Goal: Information Seeking & Learning: Understand process/instructions

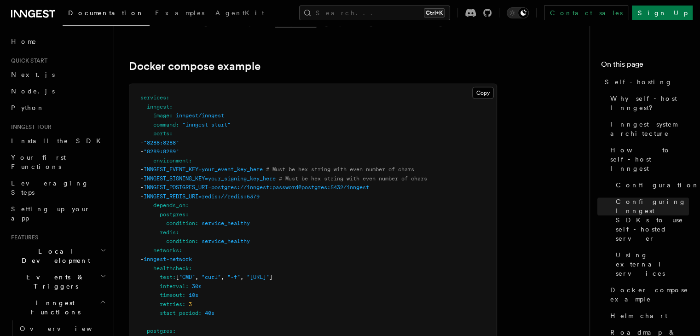
scroll to position [2382, 0]
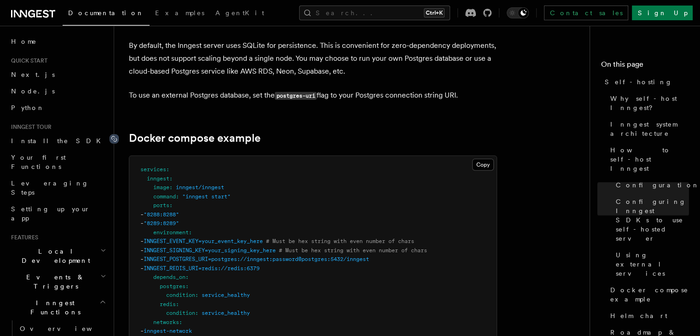
click at [116, 134] on icon at bounding box center [114, 138] width 9 height 9
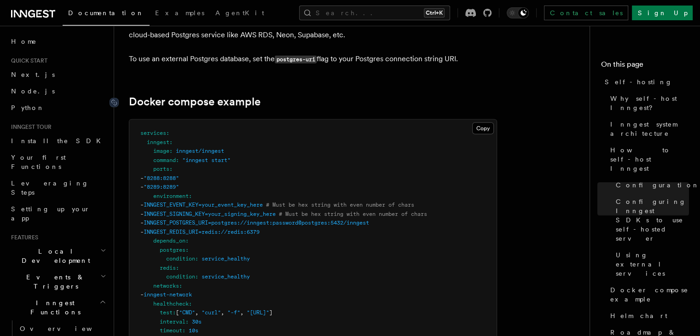
scroll to position [2454, 0]
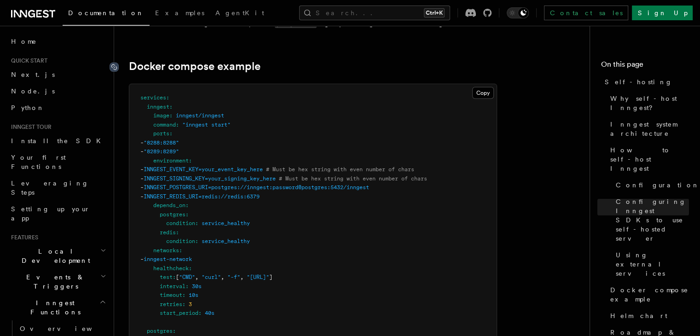
click at [117, 63] on icon at bounding box center [114, 67] width 9 height 9
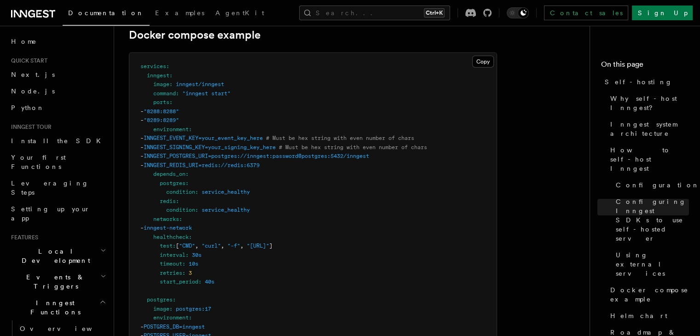
scroll to position [2500, 0]
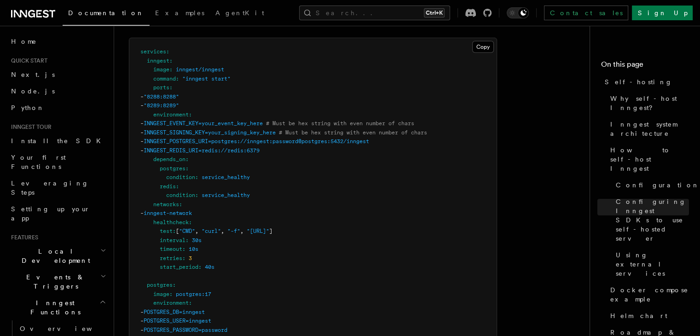
click at [258, 120] on span "INNGEST_EVENT_KEY=your_event_key_here" at bounding box center [203, 123] width 119 height 6
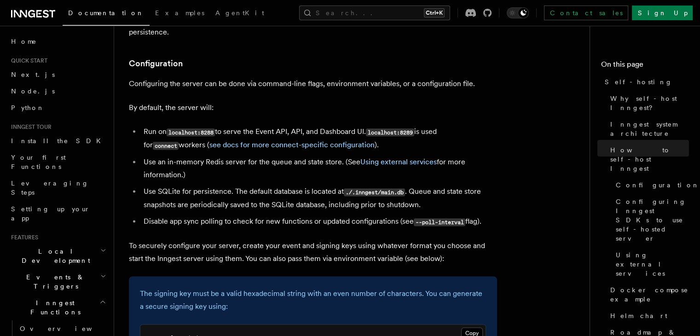
scroll to position [1302, 0]
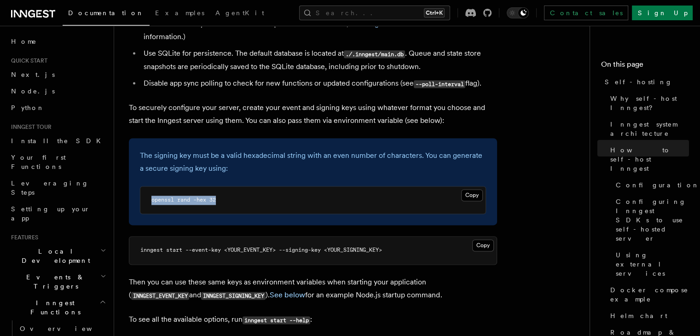
drag, startPoint x: 217, startPoint y: 174, endPoint x: 405, endPoint y: 179, distance: 188.0
click at [149, 187] on pre "openssl rand -hex 32" at bounding box center [312, 201] width 345 height 28
copy span "openssl rand -hex 32"
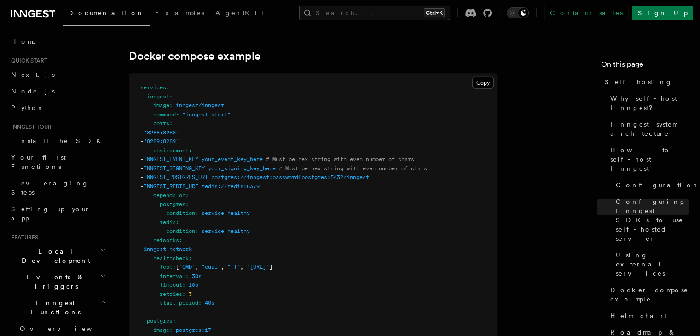
scroll to position [2450, 0]
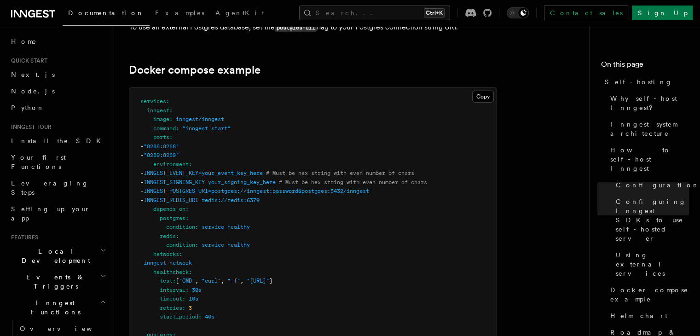
click at [210, 188] on span "INNGEST_POSTGRES_URI=postgres://inngest:password@postgres:5432/inngest" at bounding box center [257, 191] width 226 height 6
click at [202, 197] on span "INNGEST_REDIS_URI=redis://redis:6379" at bounding box center [202, 200] width 116 height 6
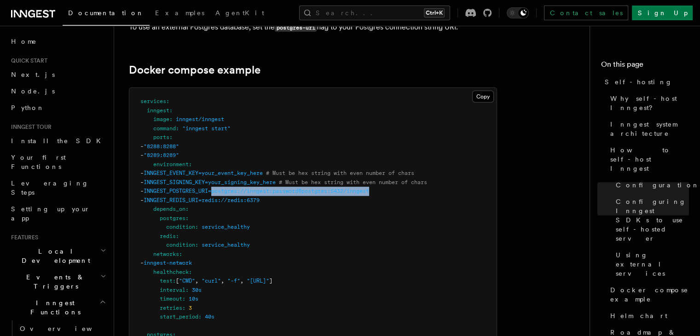
drag, startPoint x: 235, startPoint y: 175, endPoint x: 409, endPoint y: 175, distance: 173.6
click at [291, 188] on span "INNGEST_POSTGRES_URI=postgres://inngest:password@postgres:5432/inngest" at bounding box center [257, 191] width 226 height 6
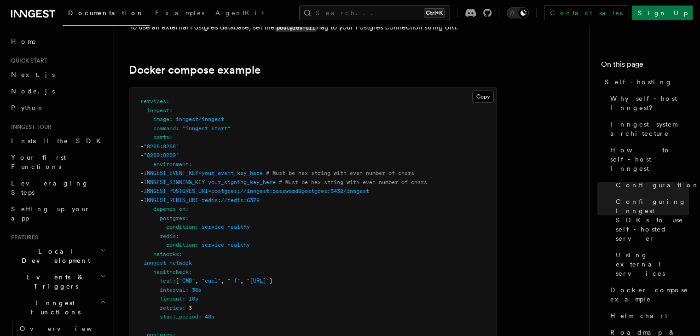
click at [333, 188] on span "INNGEST_POSTGRES_URI=postgres://inngest:password@postgres:5432/inngest" at bounding box center [257, 191] width 226 height 6
drag, startPoint x: 384, startPoint y: 174, endPoint x: 399, endPoint y: 174, distance: 15.2
drag, startPoint x: 252, startPoint y: 185, endPoint x: 287, endPoint y: 185, distance: 34.5
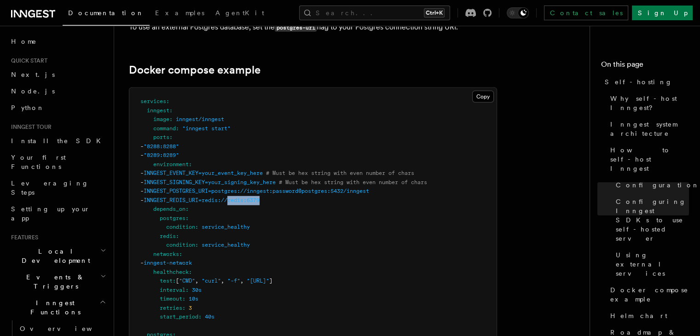
drag, startPoint x: 286, startPoint y: 184, endPoint x: 252, endPoint y: 184, distance: 33.6
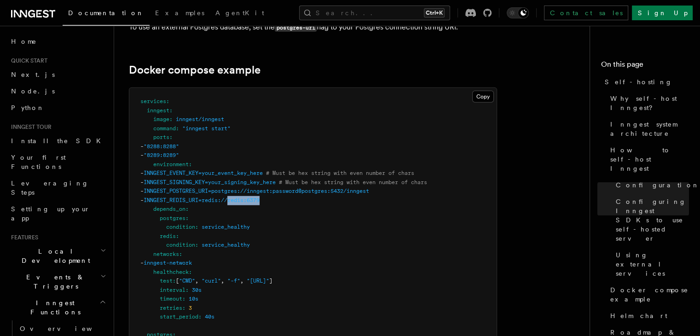
drag, startPoint x: 287, startPoint y: 186, endPoint x: 293, endPoint y: 187, distance: 5.5
drag, startPoint x: 286, startPoint y: 185, endPoint x: 253, endPoint y: 186, distance: 33.2
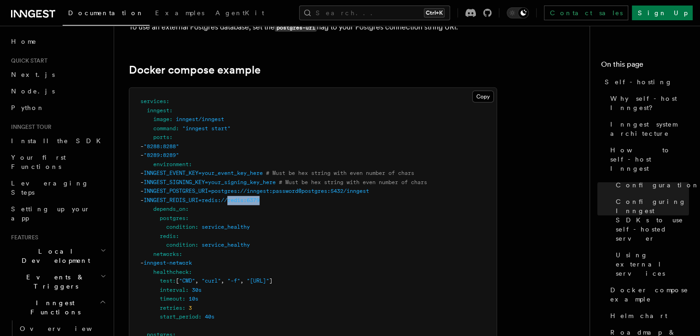
click at [258, 197] on span "INNGEST_REDIS_URI=redis://redis:6379" at bounding box center [202, 200] width 116 height 6
drag, startPoint x: 252, startPoint y: 185, endPoint x: 289, endPoint y: 183, distance: 36.4
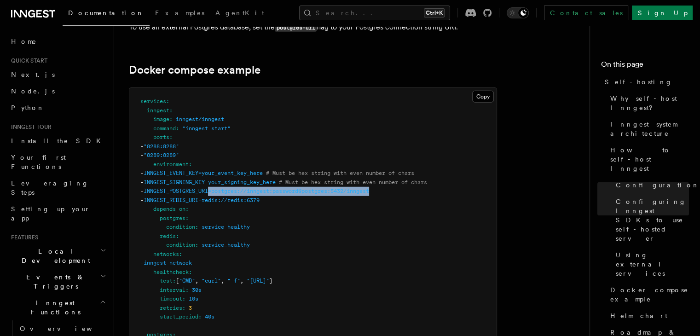
drag, startPoint x: 232, startPoint y: 176, endPoint x: 403, endPoint y: 174, distance: 171.3
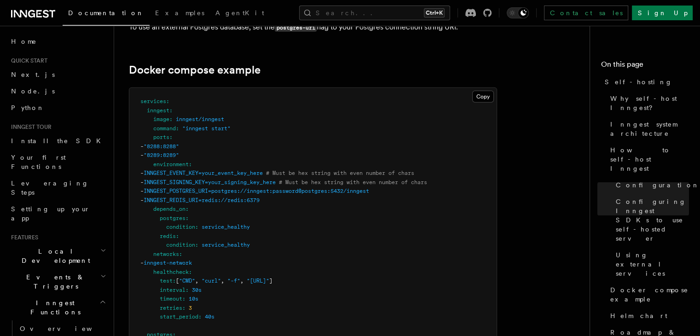
click at [239, 197] on span "INNGEST_REDIS_URI=redis://redis:6379" at bounding box center [202, 200] width 116 height 6
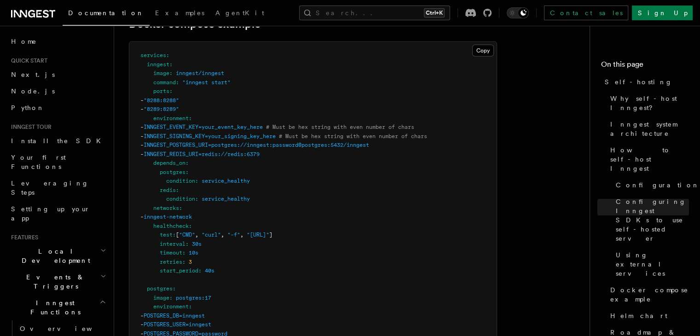
click at [189, 223] on span "healthcheck" at bounding box center [170, 226] width 35 height 6
click at [184, 160] on span "depends_on" at bounding box center [169, 163] width 32 height 6
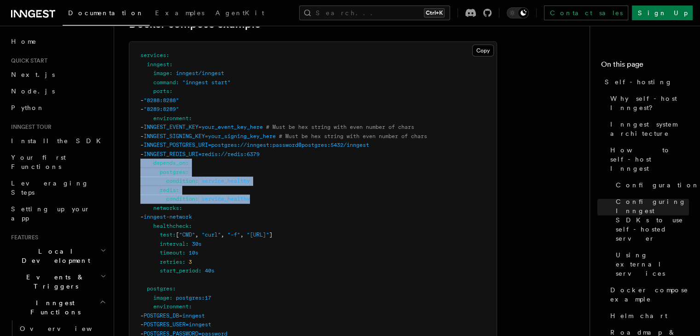
drag, startPoint x: 173, startPoint y: 161, endPoint x: 133, endPoint y: 151, distance: 41.9
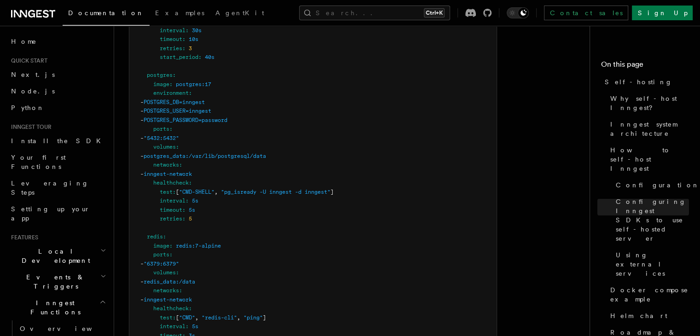
scroll to position [2726, 0]
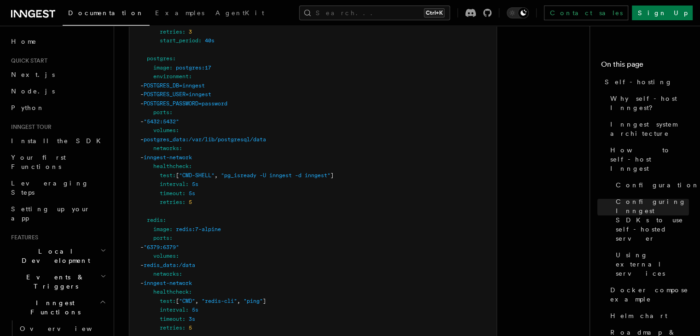
click at [260, 205] on pre "services : inngest : image : inngest/inngest command : "inngest start" ports : …" at bounding box center [313, 117] width 368 height 611
click at [153, 217] on span "redis" at bounding box center [155, 220] width 16 height 6
click at [160, 55] on span "postgres" at bounding box center [160, 58] width 26 height 6
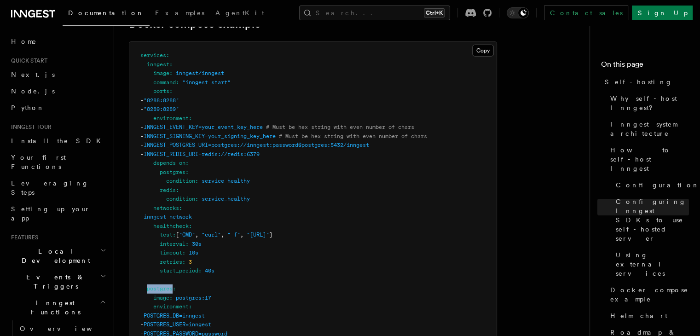
scroll to position [2450, 0]
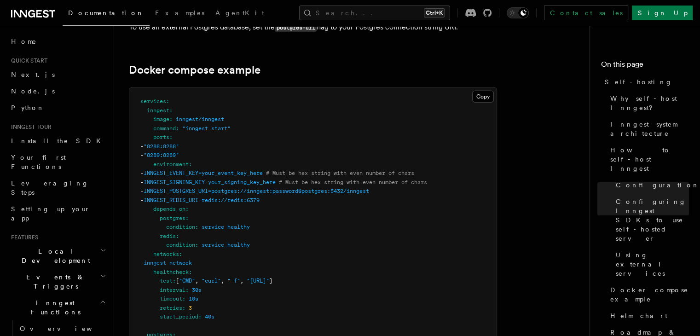
click at [284, 64] on h2 "Docker compose example" at bounding box center [313, 70] width 368 height 13
click at [330, 64] on h2 "Docker compose example" at bounding box center [313, 70] width 368 height 13
click at [157, 107] on span "inngest" at bounding box center [158, 110] width 23 height 6
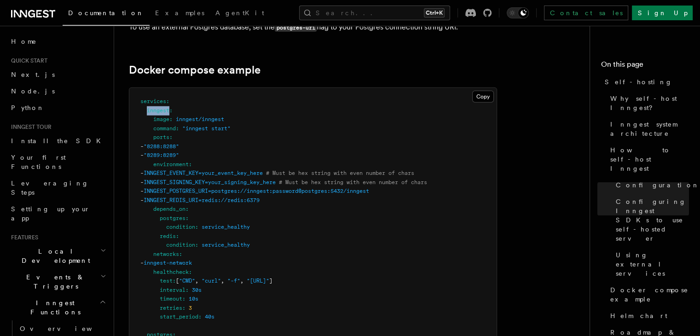
click at [157, 107] on span "inngest" at bounding box center [158, 110] width 23 height 6
drag, startPoint x: 228, startPoint y: 157, endPoint x: 289, endPoint y: 155, distance: 61.3
click at [289, 170] on span "- INNGEST_EVENT_KEY=your_event_key_here # Must be hex string with even number o…" at bounding box center [277, 173] width 274 height 6
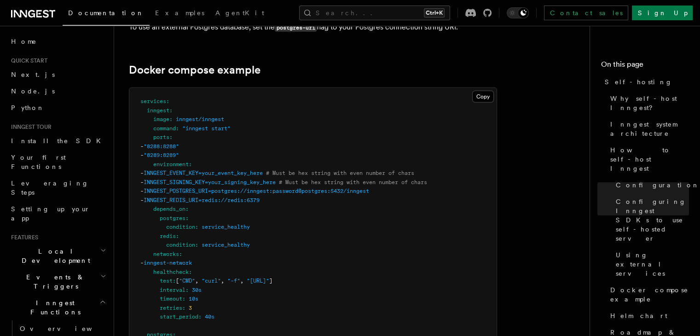
drag, startPoint x: 199, startPoint y: 137, endPoint x: 169, endPoint y: 139, distance: 30.4
click at [169, 152] on span ""8289:8289"" at bounding box center [161, 155] width 35 height 6
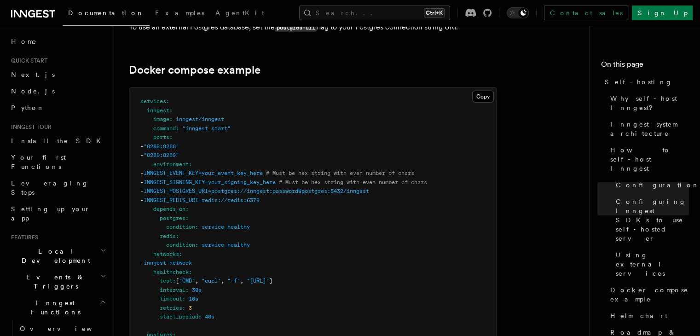
click at [179, 143] on span ""8288:8288"" at bounding box center [161, 146] width 35 height 6
click at [363, 64] on h2 "Docker compose example" at bounding box center [313, 70] width 368 height 13
click at [370, 64] on h2 "Docker compose example" at bounding box center [313, 70] width 368 height 13
click at [346, 64] on h2 "Docker compose example" at bounding box center [313, 70] width 368 height 13
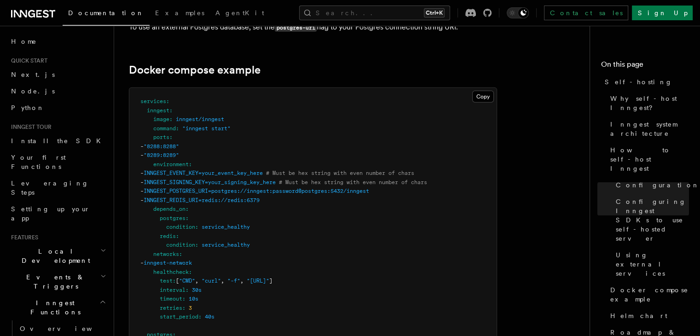
click at [324, 64] on h2 "Docker compose example" at bounding box center [313, 70] width 368 height 13
click at [328, 64] on h2 "Docker compose example" at bounding box center [313, 70] width 368 height 13
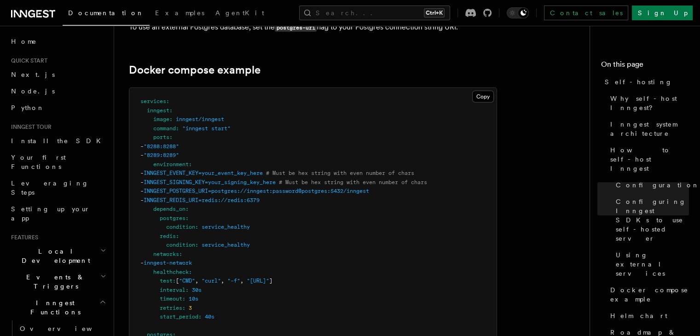
click at [317, 64] on h2 "Docker compose example" at bounding box center [313, 70] width 368 height 13
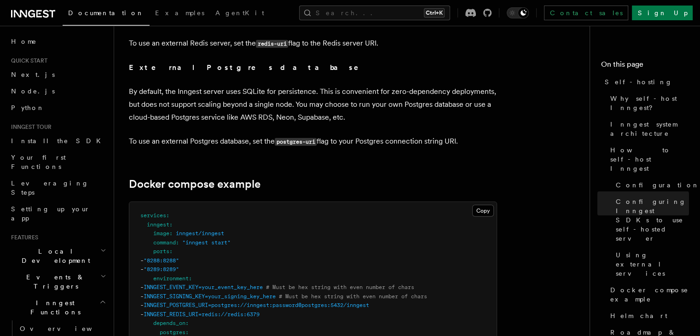
scroll to position [2312, 0]
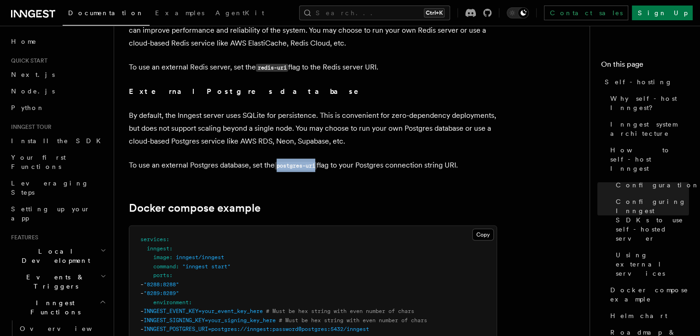
drag, startPoint x: 319, startPoint y: 150, endPoint x: 278, endPoint y: 151, distance: 41.5
click at [278, 162] on code "postgres-uri" at bounding box center [296, 166] width 42 height 8
drag, startPoint x: 278, startPoint y: 150, endPoint x: 319, endPoint y: 149, distance: 41.0
click at [317, 162] on code "postgres-uri" at bounding box center [296, 166] width 42 height 8
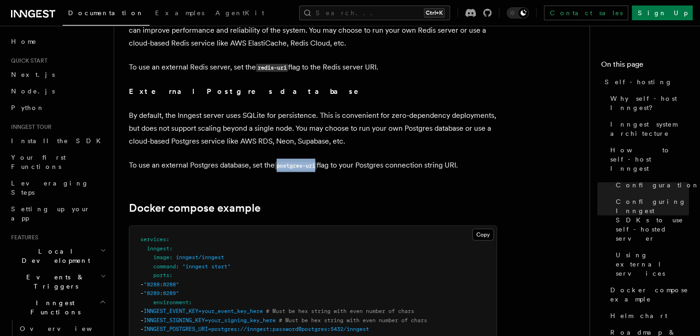
drag, startPoint x: 317, startPoint y: 150, endPoint x: 282, endPoint y: 140, distance: 36.6
click at [279, 162] on code "postgres-uri" at bounding box center [296, 166] width 42 height 8
drag, startPoint x: 278, startPoint y: 149, endPoint x: 317, endPoint y: 148, distance: 38.7
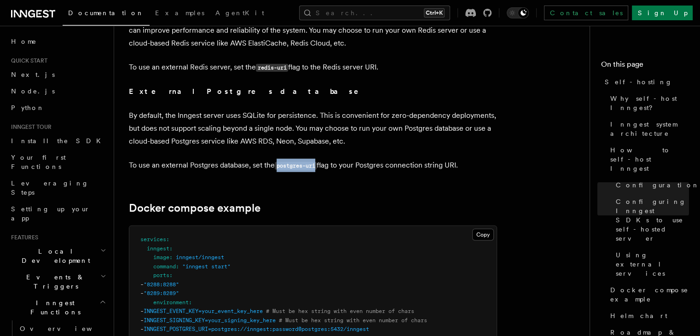
click at [317, 162] on code "postgres-uri" at bounding box center [296, 166] width 42 height 8
drag, startPoint x: 317, startPoint y: 149, endPoint x: 280, endPoint y: 145, distance: 37.1
click at [275, 159] on p "To use an external Postgres database, set the postgres-uri flag to your Postgre…" at bounding box center [313, 165] width 368 height 13
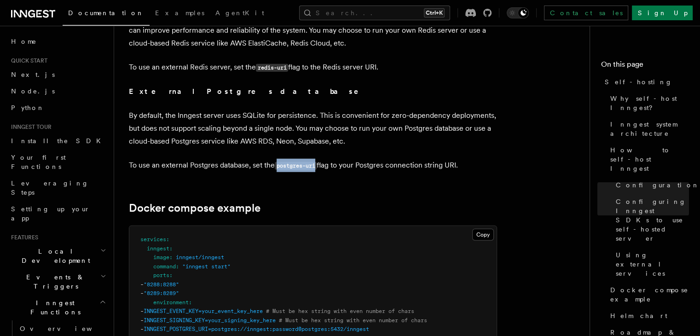
drag, startPoint x: 278, startPoint y: 151, endPoint x: 319, endPoint y: 149, distance: 40.6
click at [317, 162] on code "postgres-uri" at bounding box center [296, 166] width 42 height 8
drag, startPoint x: 274, startPoint y: 124, endPoint x: 246, endPoint y: 120, distance: 27.5
click at [240, 125] on p "By default, the Inngest server uses SQLite for persistence. This is convenient …" at bounding box center [313, 128] width 368 height 39
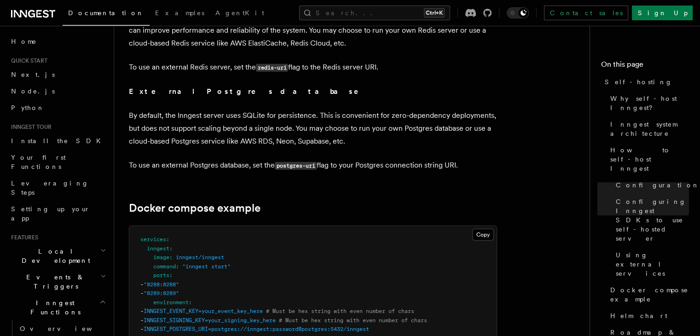
click at [248, 117] on p "By default, the Inngest server uses SQLite for persistence. This is convenient …" at bounding box center [313, 128] width 368 height 39
drag, startPoint x: 241, startPoint y: 124, endPoint x: 271, endPoint y: 123, distance: 30.5
click at [271, 123] on p "By default, the Inngest server uses SQLite for persistence. This is convenient …" at bounding box center [313, 128] width 368 height 39
click at [282, 123] on p "By default, the Inngest server uses SQLite for persistence. This is convenient …" at bounding box center [313, 128] width 368 height 39
drag, startPoint x: 271, startPoint y: 123, endPoint x: 241, endPoint y: 125, distance: 29.5
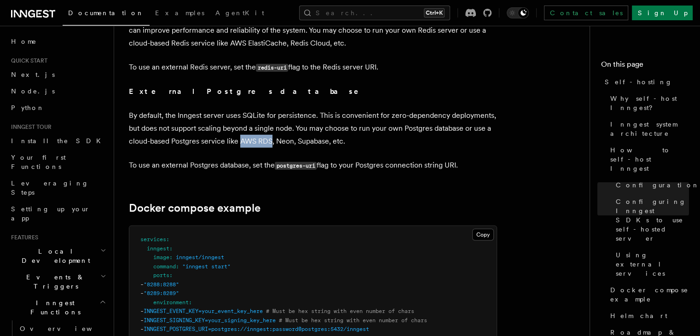
click at [241, 125] on p "By default, the Inngest server uses SQLite for persistence. This is convenient …" at bounding box center [313, 128] width 368 height 39
click at [250, 122] on p "By default, the Inngest server uses SQLite for persistence. This is convenient …" at bounding box center [313, 128] width 368 height 39
drag, startPoint x: 272, startPoint y: 126, endPoint x: 239, endPoint y: 125, distance: 32.7
click at [239, 125] on p "By default, the Inngest server uses SQLite for persistence. This is convenient …" at bounding box center [313, 128] width 368 height 39
click at [246, 118] on p "By default, the Inngest server uses SQLite for persistence. This is convenient …" at bounding box center [313, 128] width 368 height 39
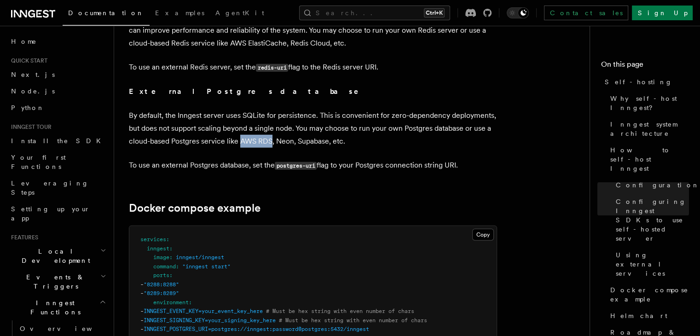
drag, startPoint x: 240, startPoint y: 125, endPoint x: 270, endPoint y: 123, distance: 30.0
click at [270, 123] on p "By default, the Inngest server uses SQLite for persistence. This is convenient …" at bounding box center [313, 128] width 368 height 39
click at [274, 120] on p "By default, the Inngest server uses SQLite for persistence. This is convenient …" at bounding box center [313, 128] width 368 height 39
drag, startPoint x: 271, startPoint y: 125, endPoint x: 240, endPoint y: 125, distance: 30.9
click at [240, 125] on p "By default, the Inngest server uses SQLite for persistence. This is convenient …" at bounding box center [313, 128] width 368 height 39
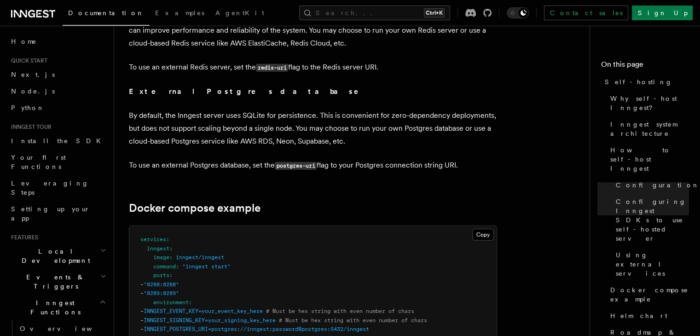
click at [247, 118] on p "By default, the Inngest server uses SQLite for persistence. This is convenient …" at bounding box center [313, 128] width 368 height 39
drag, startPoint x: 240, startPoint y: 126, endPoint x: 272, endPoint y: 122, distance: 32.0
click at [272, 122] on p "By default, the Inngest server uses SQLite for persistence. This is convenient …" at bounding box center [313, 128] width 368 height 39
click at [275, 116] on p "By default, the Inngest server uses SQLite for persistence. This is convenient …" at bounding box center [313, 128] width 368 height 39
drag, startPoint x: 272, startPoint y: 125, endPoint x: 243, endPoint y: 117, distance: 29.6
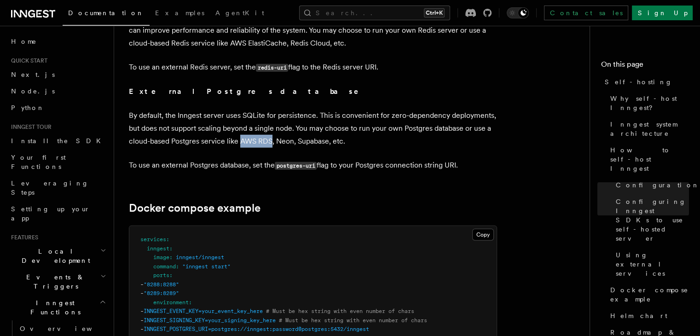
click at [241, 124] on p "By default, the Inngest server uses SQLite for persistence. This is convenient …" at bounding box center [313, 128] width 368 height 39
click at [244, 117] on p "By default, the Inngest server uses SQLite for persistence. This is convenient …" at bounding box center [313, 128] width 368 height 39
drag, startPoint x: 239, startPoint y: 124, endPoint x: 270, endPoint y: 123, distance: 30.9
click at [270, 123] on p "By default, the Inngest server uses SQLite for persistence. This is convenient …" at bounding box center [313, 128] width 368 height 39
click at [274, 118] on p "By default, the Inngest server uses SQLite for persistence. This is convenient …" at bounding box center [313, 128] width 368 height 39
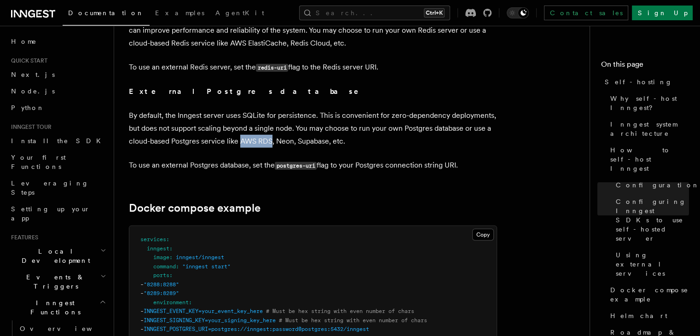
drag, startPoint x: 271, startPoint y: 124, endPoint x: 240, endPoint y: 125, distance: 30.9
click at [240, 125] on p "By default, the Inngest server uses SQLite for persistence. This is convenient …" at bounding box center [313, 128] width 368 height 39
click at [242, 115] on p "By default, the Inngest server uses SQLite for persistence. This is convenient …" at bounding box center [313, 128] width 368 height 39
drag, startPoint x: 247, startPoint y: 125, endPoint x: 273, endPoint y: 124, distance: 25.8
click at [273, 124] on p "By default, the Inngest server uses SQLite for persistence. This is convenient …" at bounding box center [313, 128] width 368 height 39
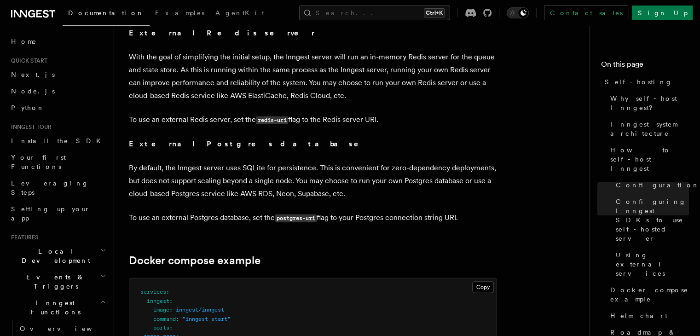
scroll to position [2220, 0]
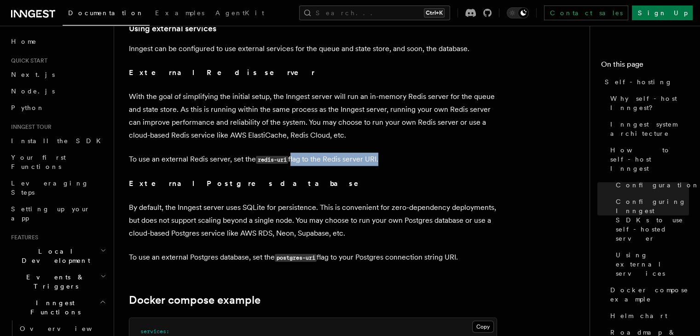
drag, startPoint x: 379, startPoint y: 141, endPoint x: 311, endPoint y: 131, distance: 67.9
click at [291, 153] on p "To use an external Redis server, set the redis-uri flag to the Redis server URI." at bounding box center [313, 159] width 368 height 13
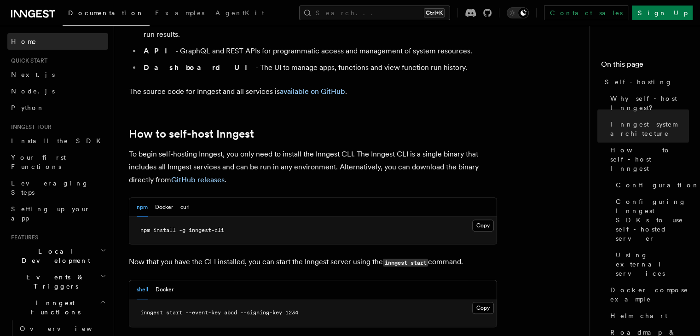
scroll to position [654, 0]
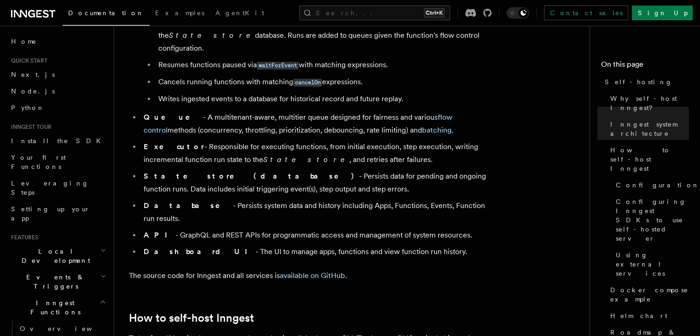
click at [25, 15] on icon at bounding box center [20, 13] width 13 height 7
